Goal: Task Accomplishment & Management: Manage account settings

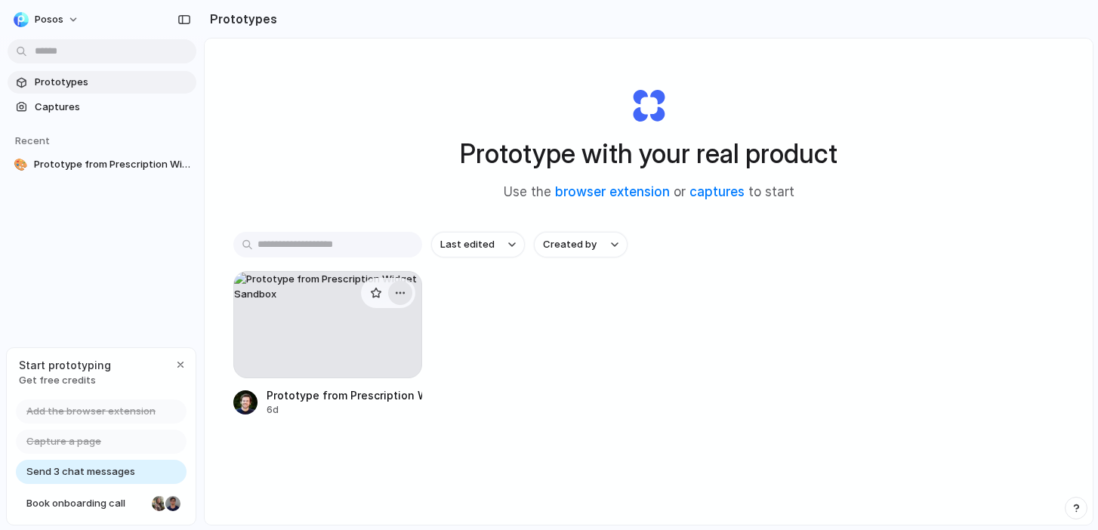
click at [403, 298] on div "button" at bounding box center [400, 293] width 12 height 12
click at [380, 397] on li "Delete" at bounding box center [357, 400] width 107 height 24
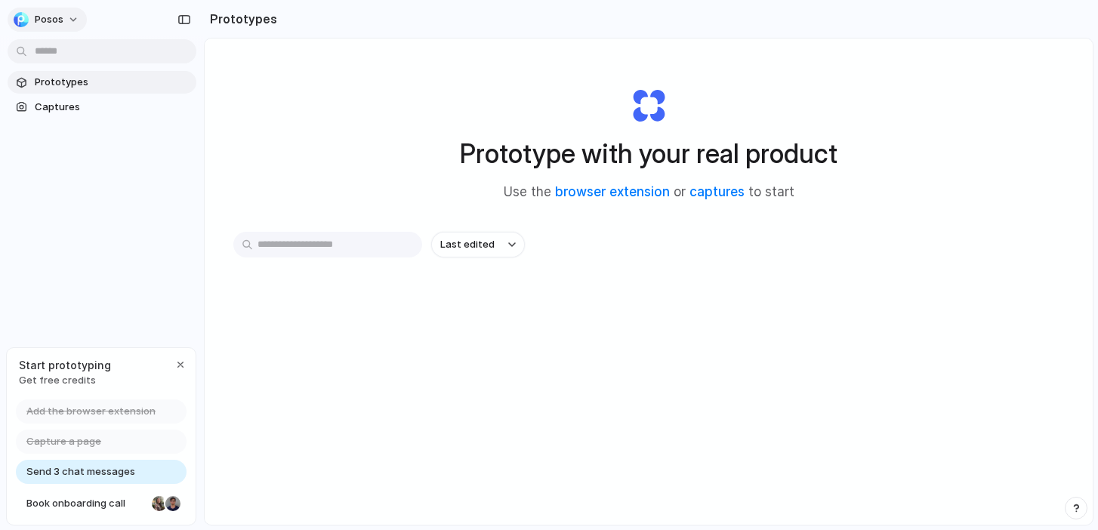
click at [60, 16] on span "Posos" at bounding box center [49, 19] width 29 height 15
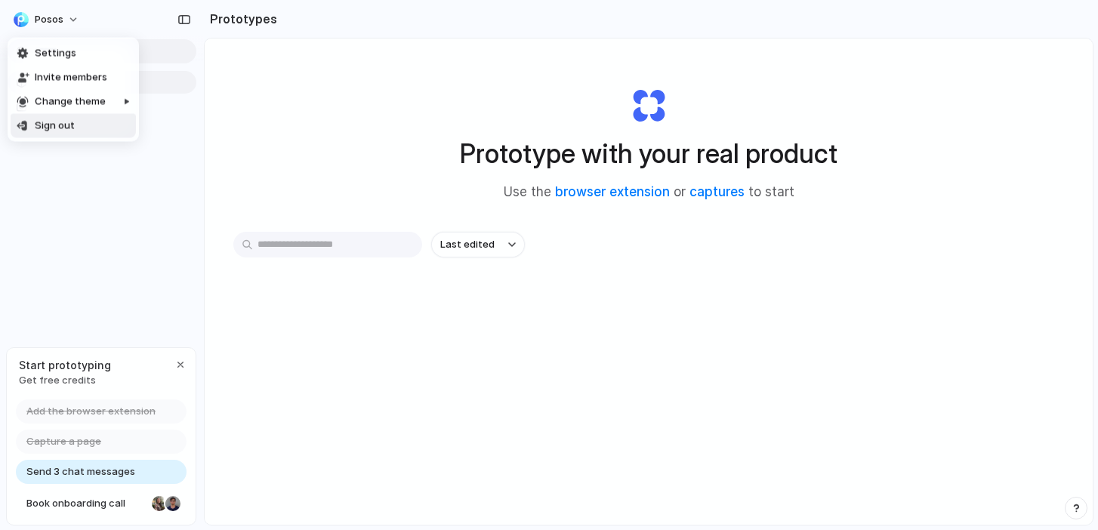
click at [66, 126] on span "Sign out" at bounding box center [55, 126] width 40 height 15
